Goal: Task Accomplishment & Management: Manage account settings

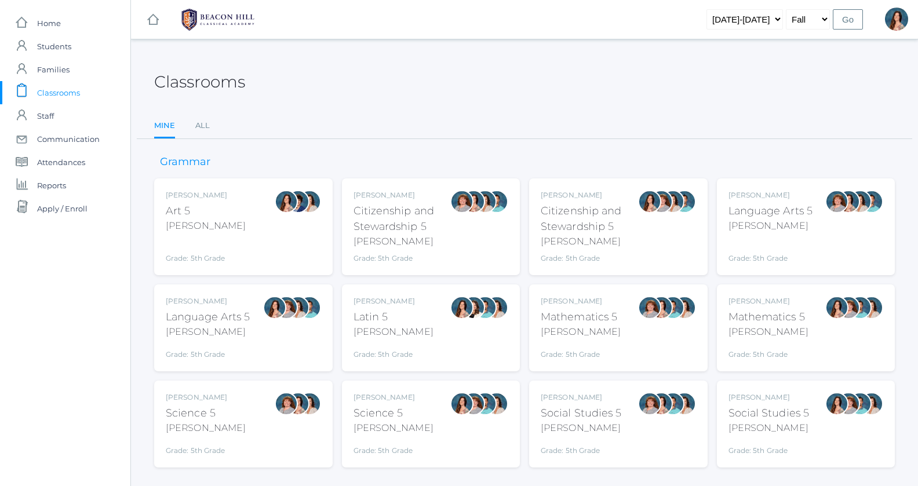
click at [279, 313] on div at bounding box center [274, 307] width 23 height 23
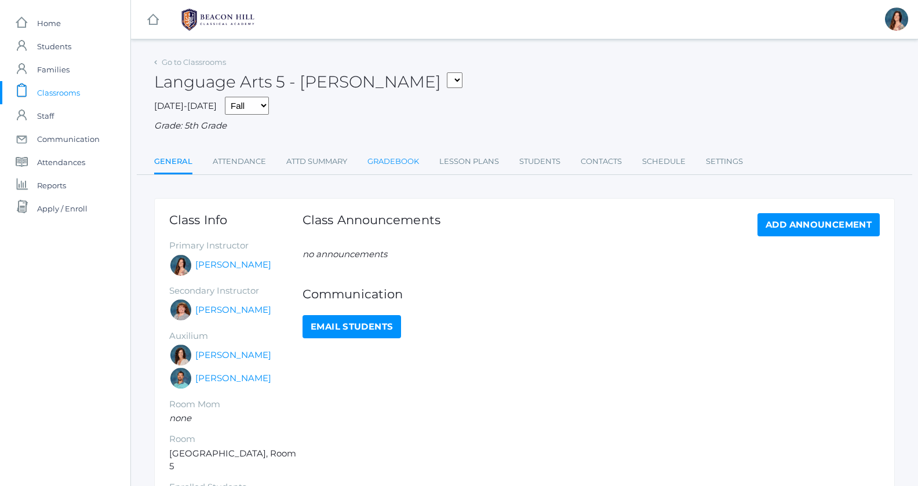
click at [407, 160] on link "Gradebook" at bounding box center [393, 161] width 52 height 23
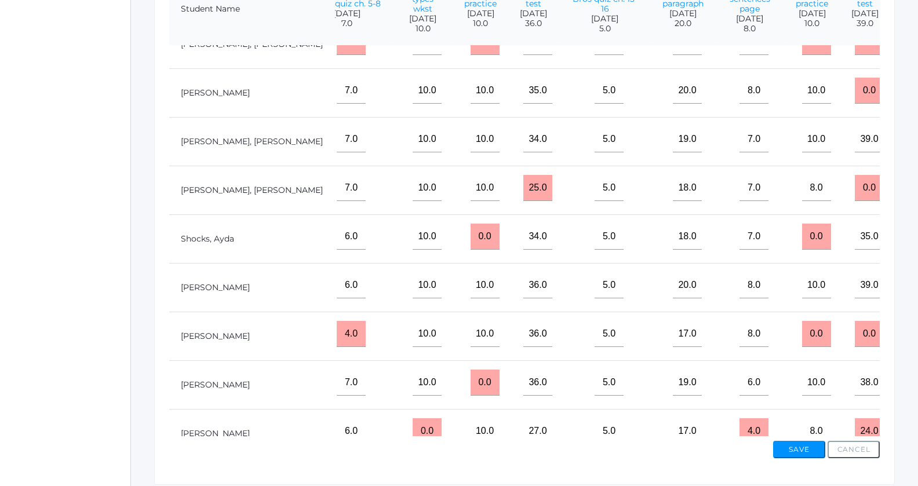
scroll to position [543, 443]
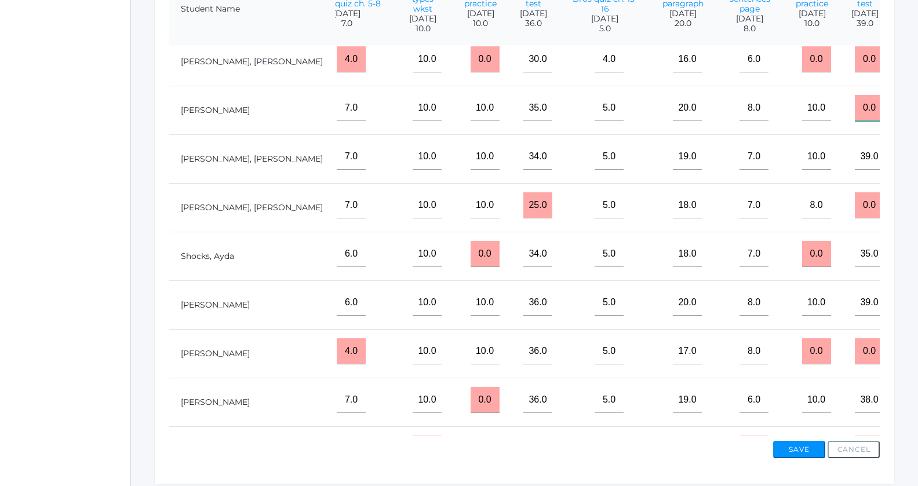
drag, startPoint x: 788, startPoint y: 114, endPoint x: 764, endPoint y: 114, distance: 24.3
click at [855, 114] on input "0.0" at bounding box center [869, 108] width 29 height 26
type input "37"
drag, startPoint x: 790, startPoint y: 355, endPoint x: 764, endPoint y: 360, distance: 26.6
click at [855, 360] on input "0.0" at bounding box center [869, 351] width 29 height 26
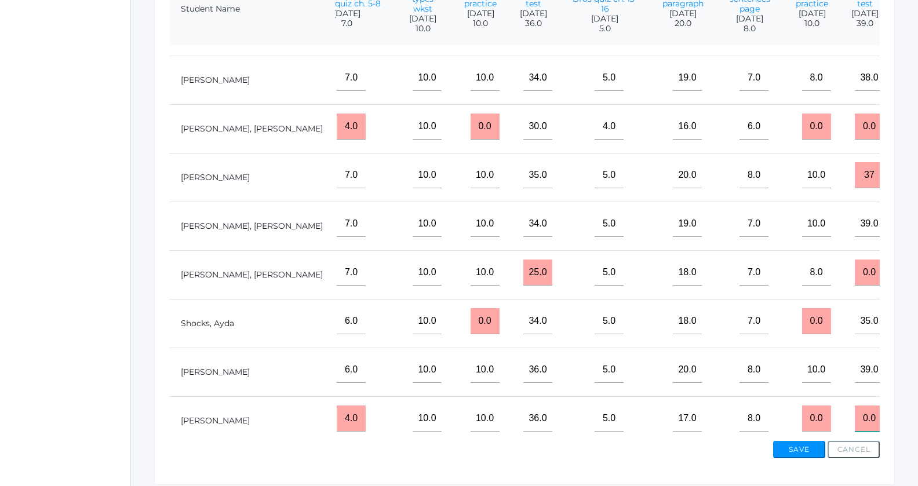
scroll to position [587, 443]
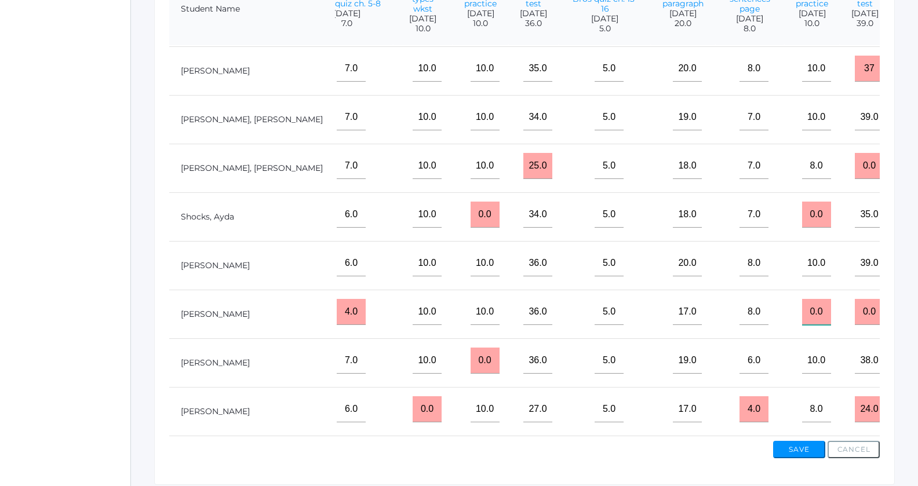
drag, startPoint x: 722, startPoint y: 313, endPoint x: 706, endPoint y: 314, distance: 16.8
click at [802, 314] on input "0.0" at bounding box center [816, 312] width 29 height 26
click at [855, 305] on input "0.0" at bounding box center [869, 312] width 29 height 26
drag, startPoint x: 791, startPoint y: 308, endPoint x: 772, endPoint y: 312, distance: 19.0
click at [855, 312] on input "0.0" at bounding box center [869, 312] width 29 height 26
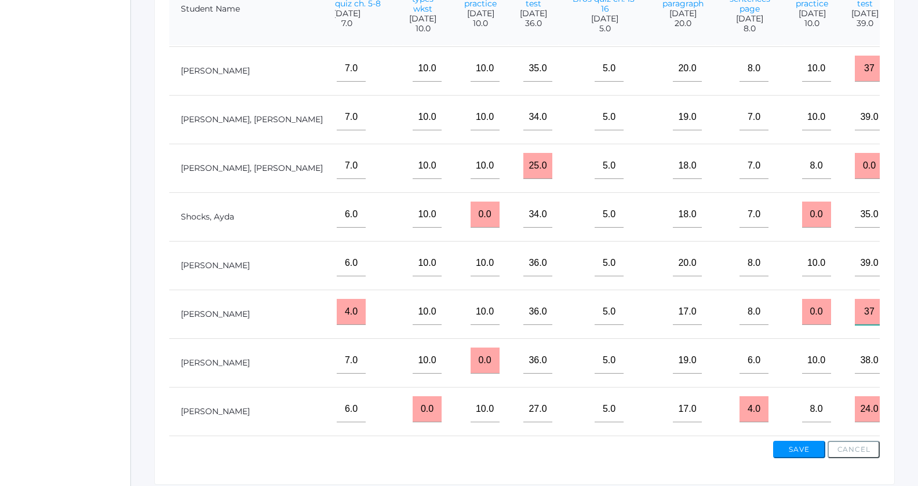
type input "37"
click at [793, 450] on button "Save" at bounding box center [799, 449] width 52 height 17
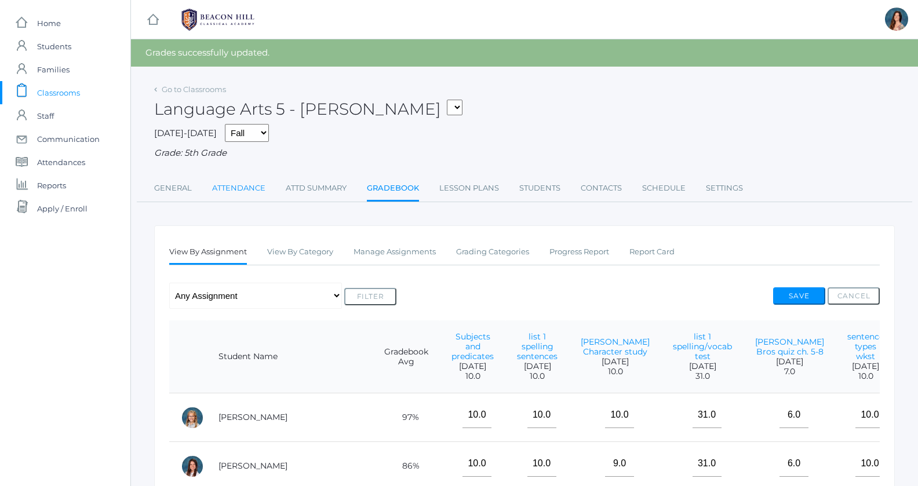
click at [234, 188] on link "Attendance" at bounding box center [238, 188] width 53 height 23
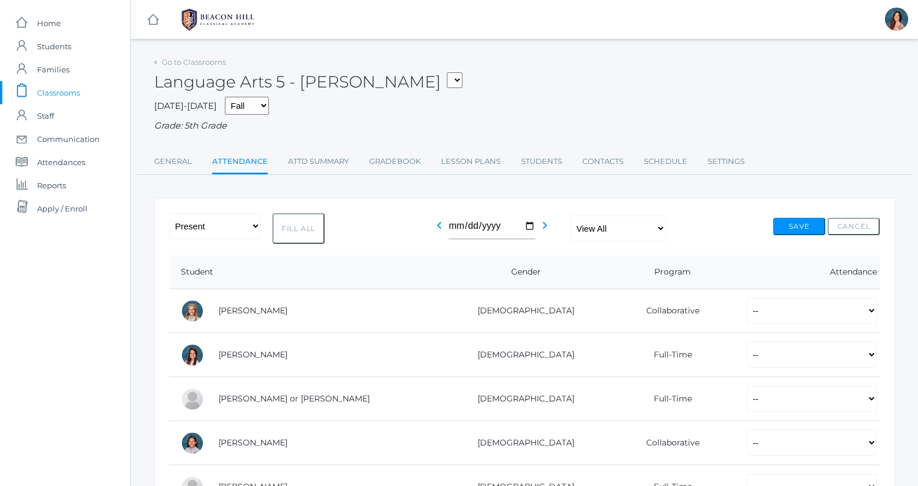
click at [289, 229] on button "Fill All" at bounding box center [298, 228] width 52 height 31
select select "P"
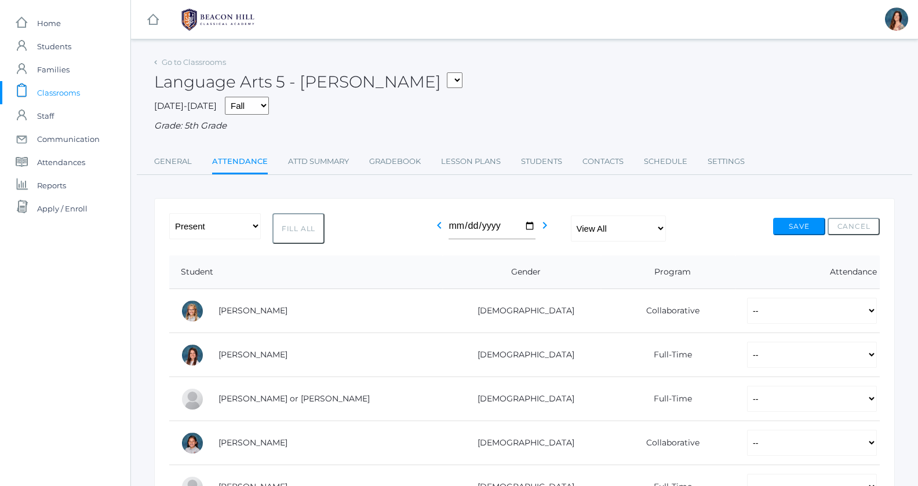
select select "P"
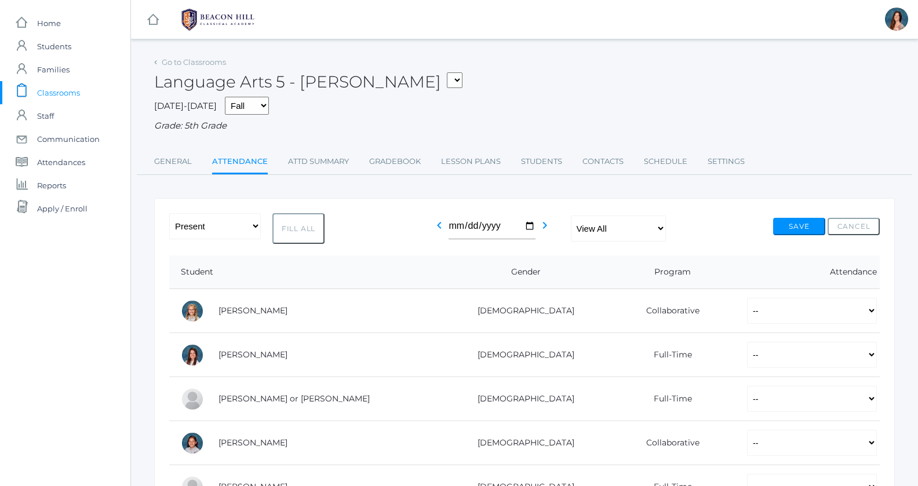
select select "P"
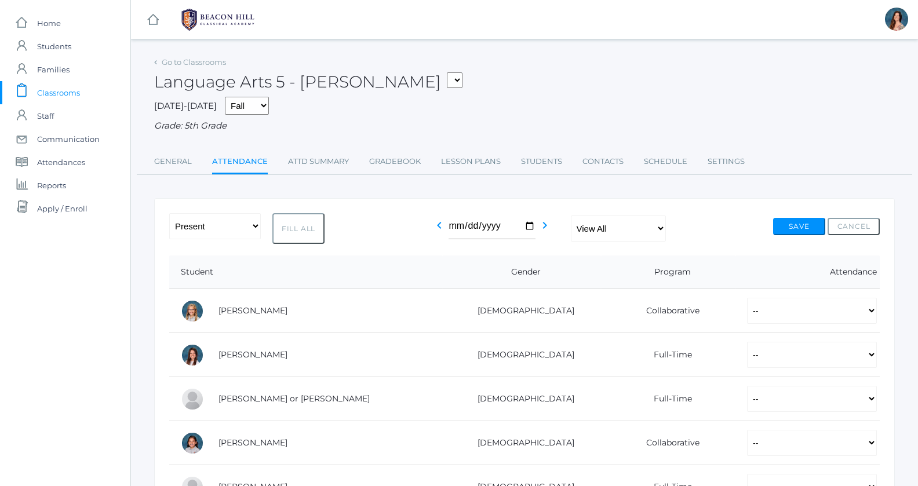
select select "P"
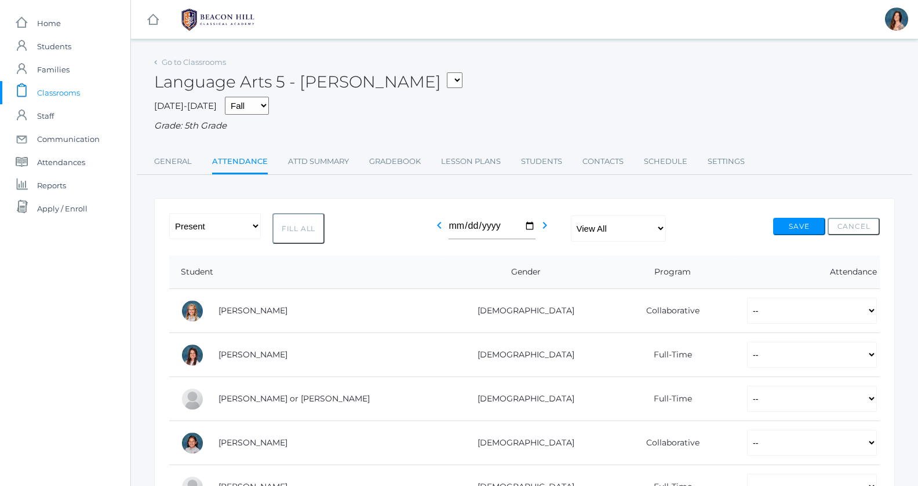
select select "P"
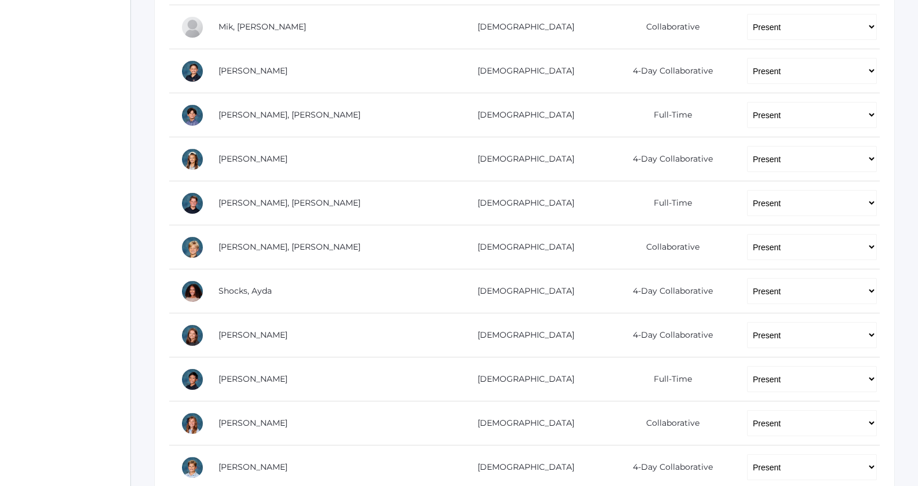
scroll to position [683, 0]
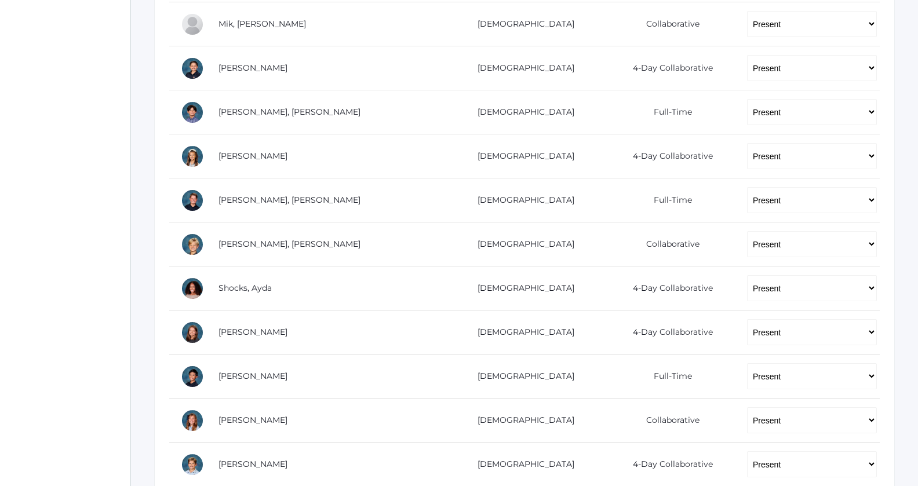
drag, startPoint x: 506, startPoint y: 134, endPoint x: 504, endPoint y: 148, distance: 14.6
click at [601, 148] on td "4-Day Collaborative" at bounding box center [668, 156] width 134 height 44
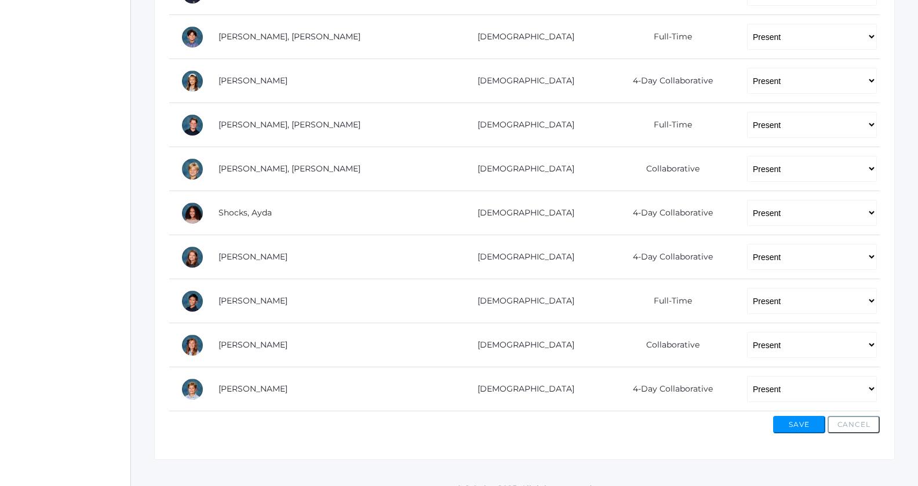
scroll to position [767, 0]
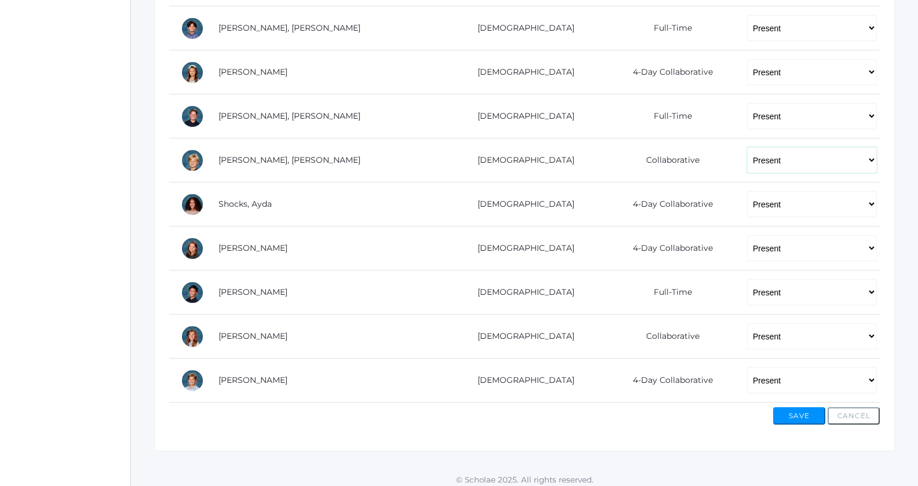
select select "AU"
click option "Absent Unexcused" at bounding box center [0, 0] width 0 height 0
click at [798, 407] on button "Save" at bounding box center [799, 415] width 52 height 17
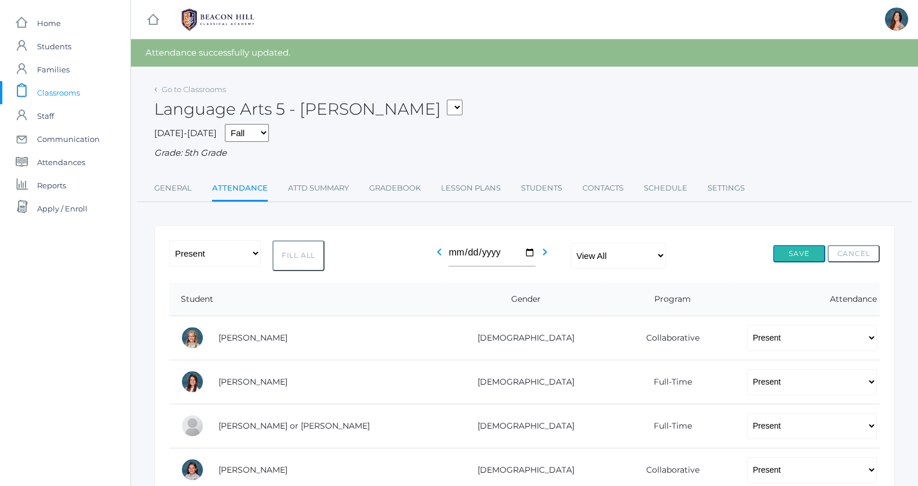
click at [789, 254] on button "Save" at bounding box center [799, 253] width 52 height 17
click at [457, 187] on link "Lesson Plans" at bounding box center [471, 188] width 60 height 23
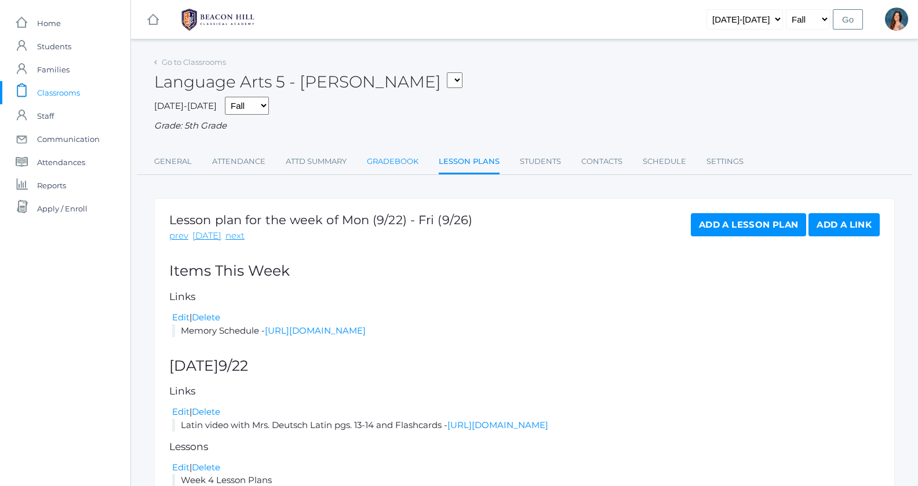
click at [374, 161] on link "Gradebook" at bounding box center [393, 161] width 52 height 23
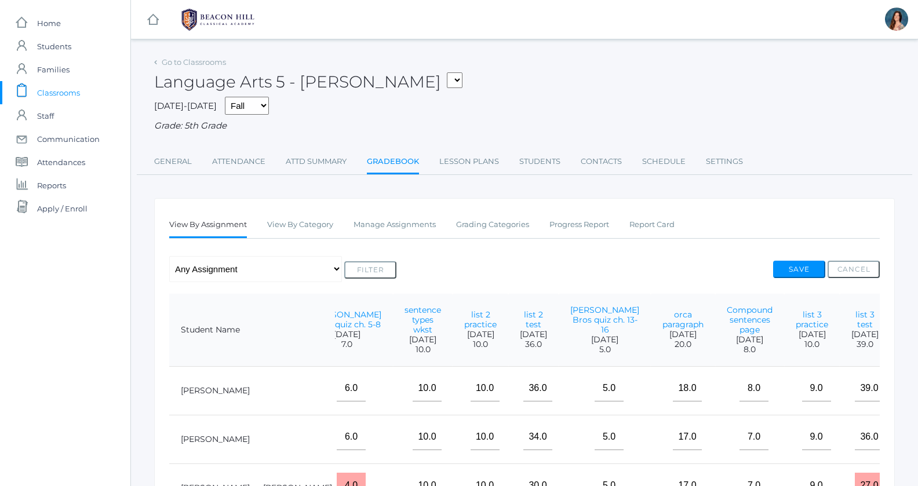
click at [382, 79] on div "Language Arts 5 - Salazar 05ART - Art 5 Salazar 05CITIZEN - Citizenship and Ste…" at bounding box center [524, 75] width 740 height 43
click at [447, 72] on select "05ART - Art 5 Salazar 05CITIZEN - Citizenship and Stewardship 5 Salazar 05CITIZ…" at bounding box center [455, 80] width 16 height 16
select select "1966"
click option "05SOCS - Social Studies 5 [PERSON_NAME]" at bounding box center [0, 0] width 0 height 0
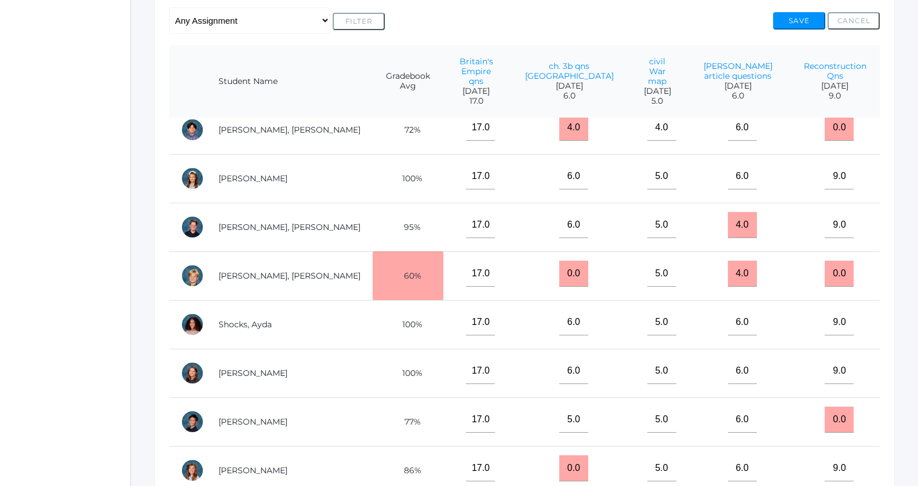
scroll to position [567, 0]
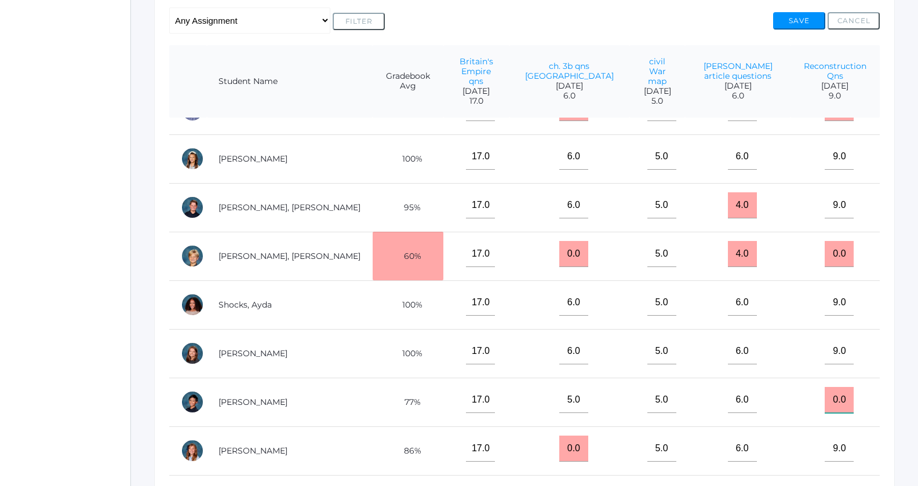
drag, startPoint x: 842, startPoint y: 384, endPoint x: 824, endPoint y: 385, distance: 18.0
click at [824, 387] on input "0.0" at bounding box center [838, 400] width 29 height 26
type input "9"
click at [801, 21] on button "Save" at bounding box center [799, 20] width 52 height 17
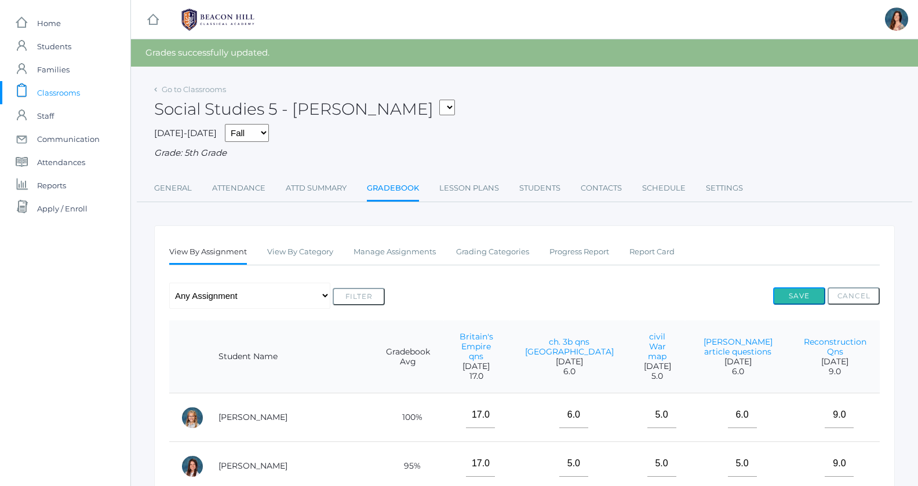
click at [797, 295] on button "Save" at bounding box center [799, 295] width 52 height 17
